Goal: Navigation & Orientation: Find specific page/section

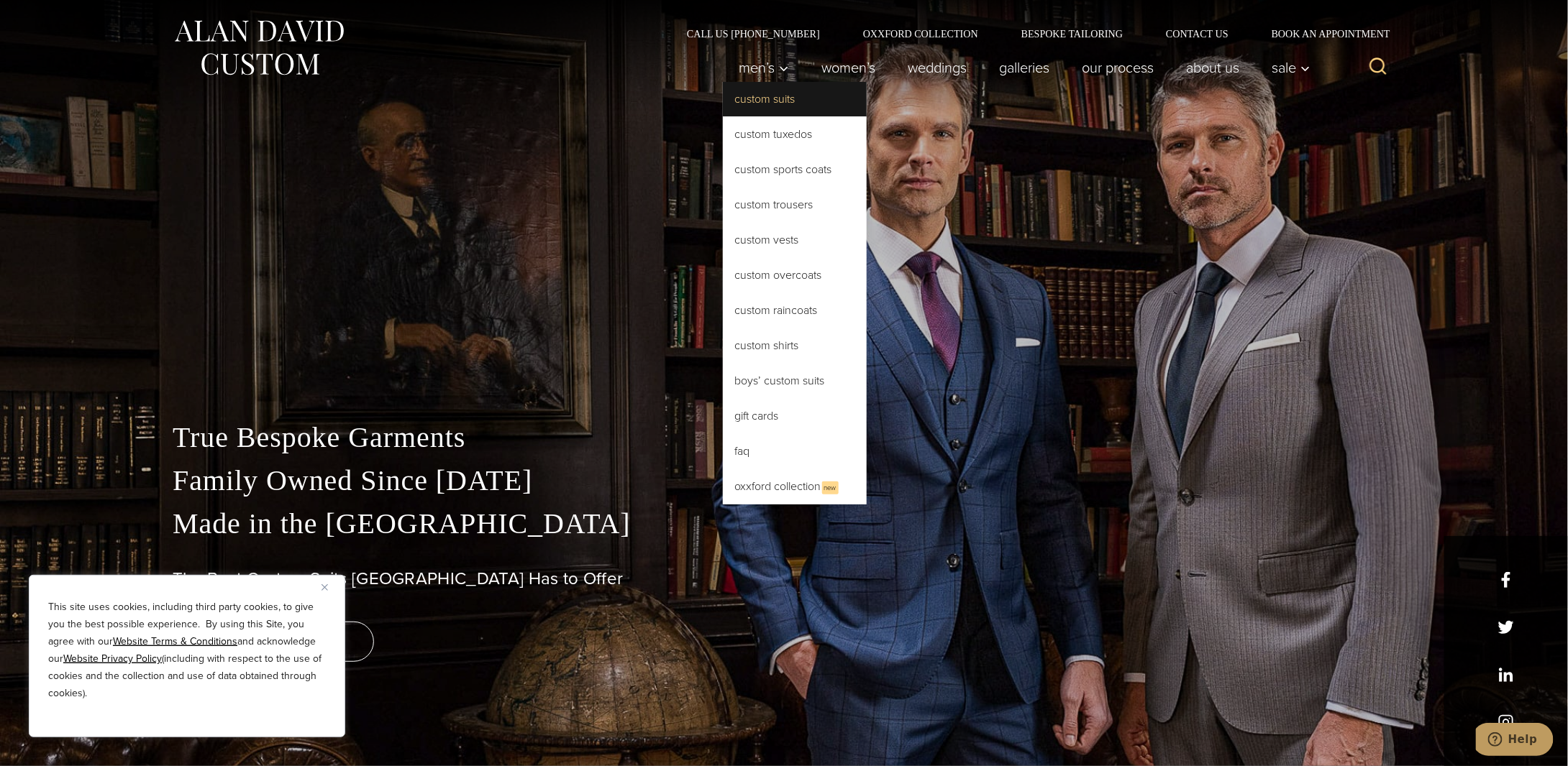
click at [744, 100] on link "Custom Suits" at bounding box center [795, 98] width 143 height 34
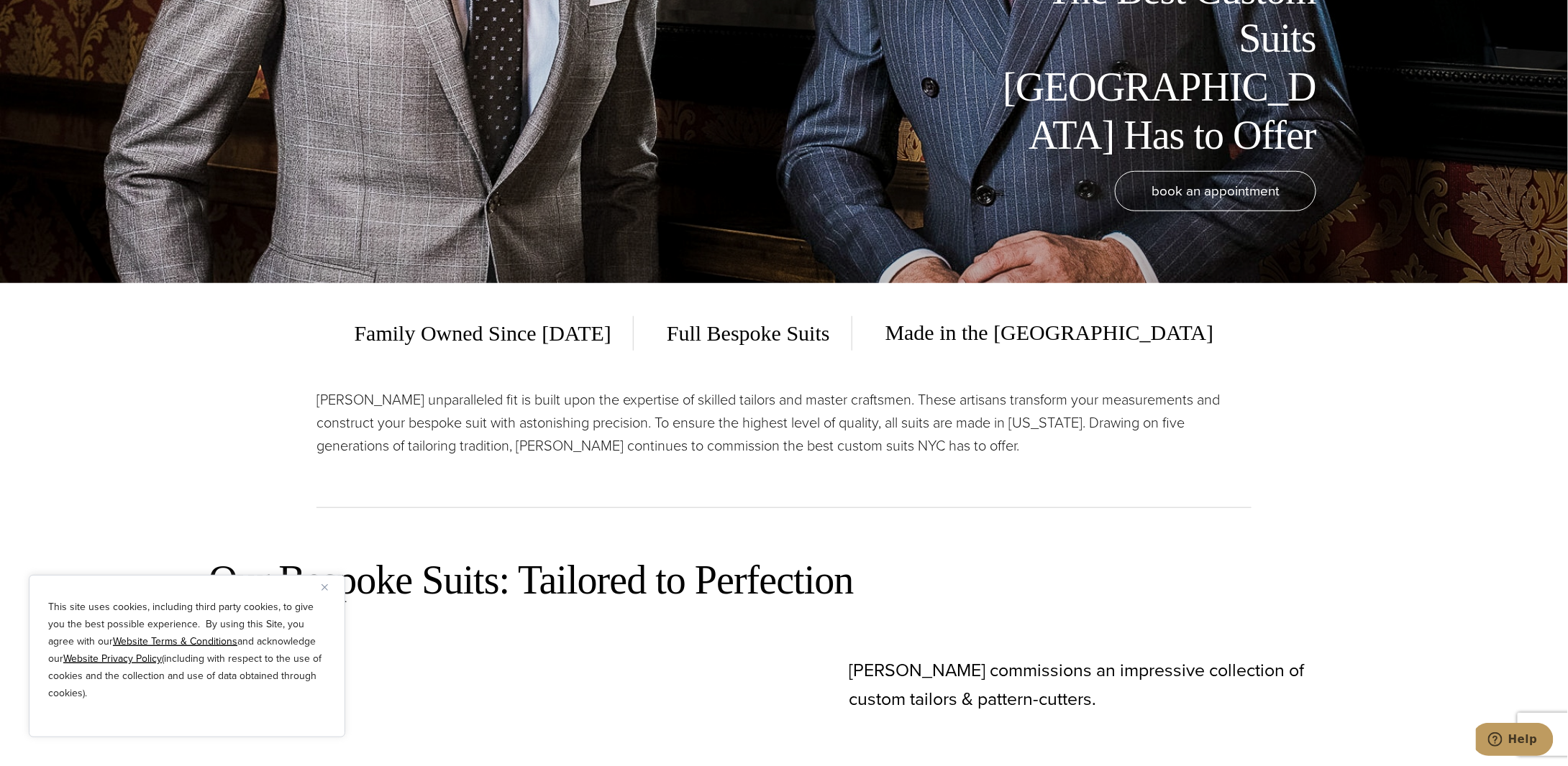
scroll to position [503, 0]
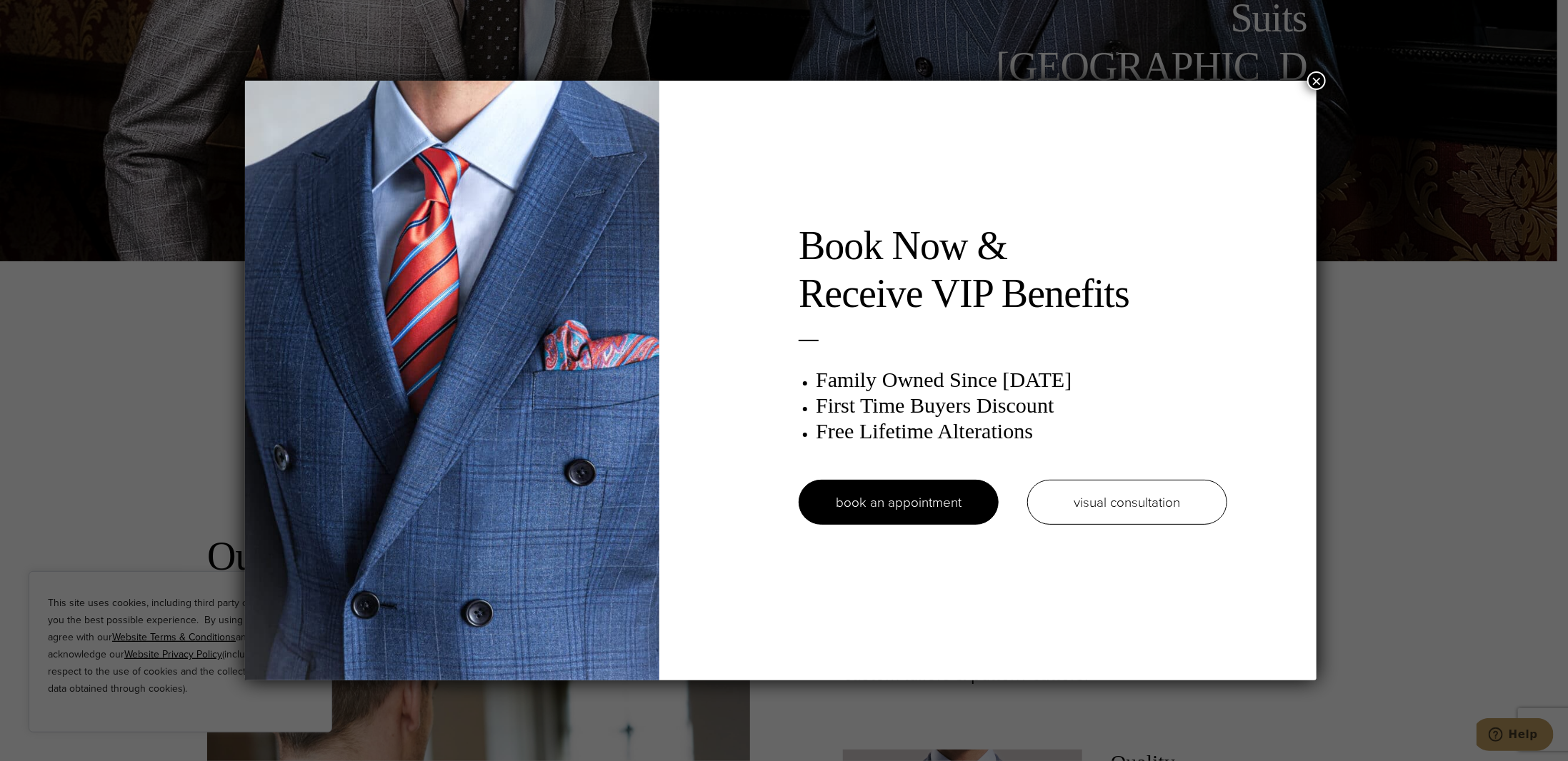
click at [1323, 78] on button "×" at bounding box center [1316, 80] width 19 height 19
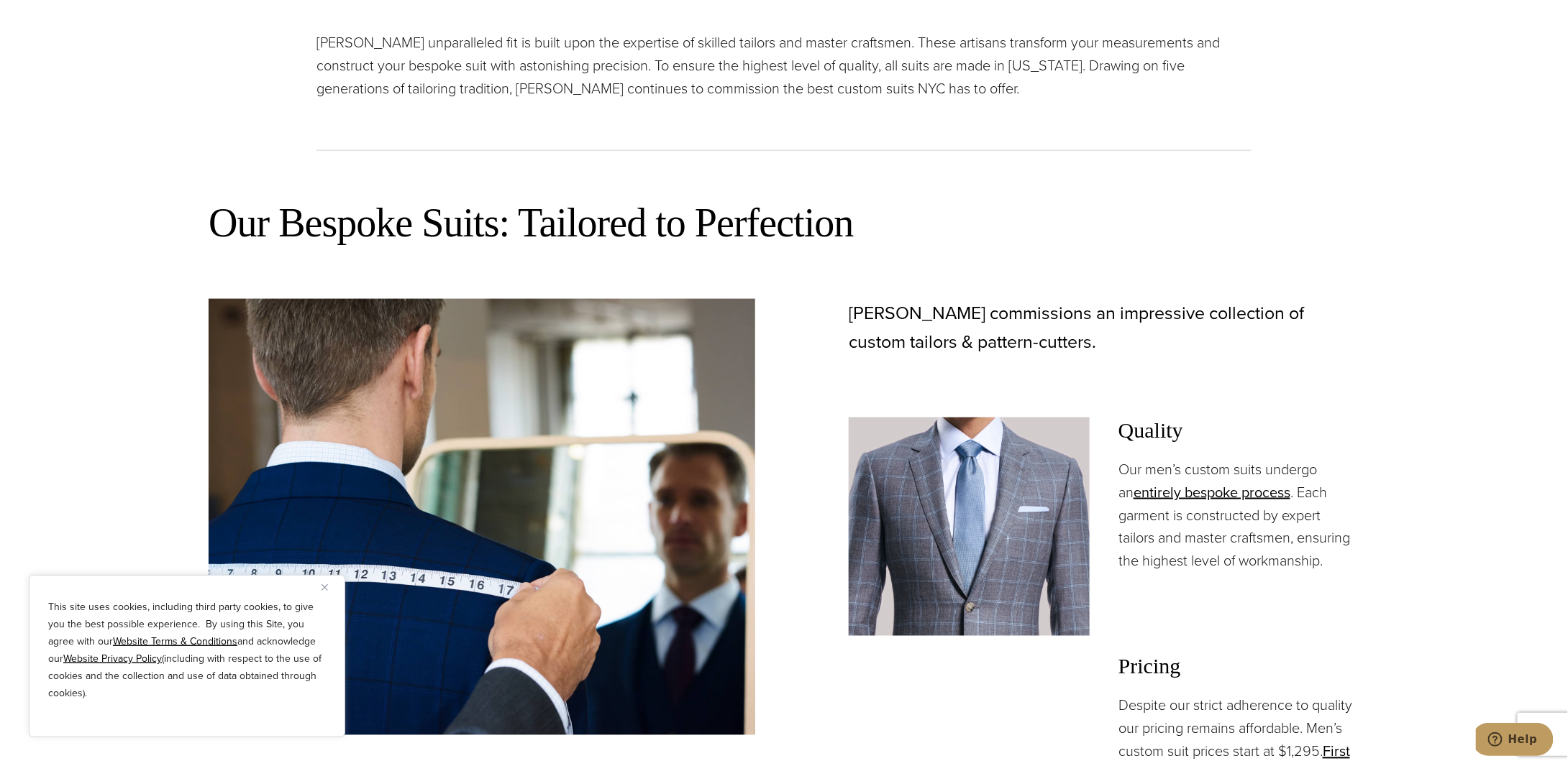
scroll to position [1150, 0]
